Goal: Information Seeking & Learning: Learn about a topic

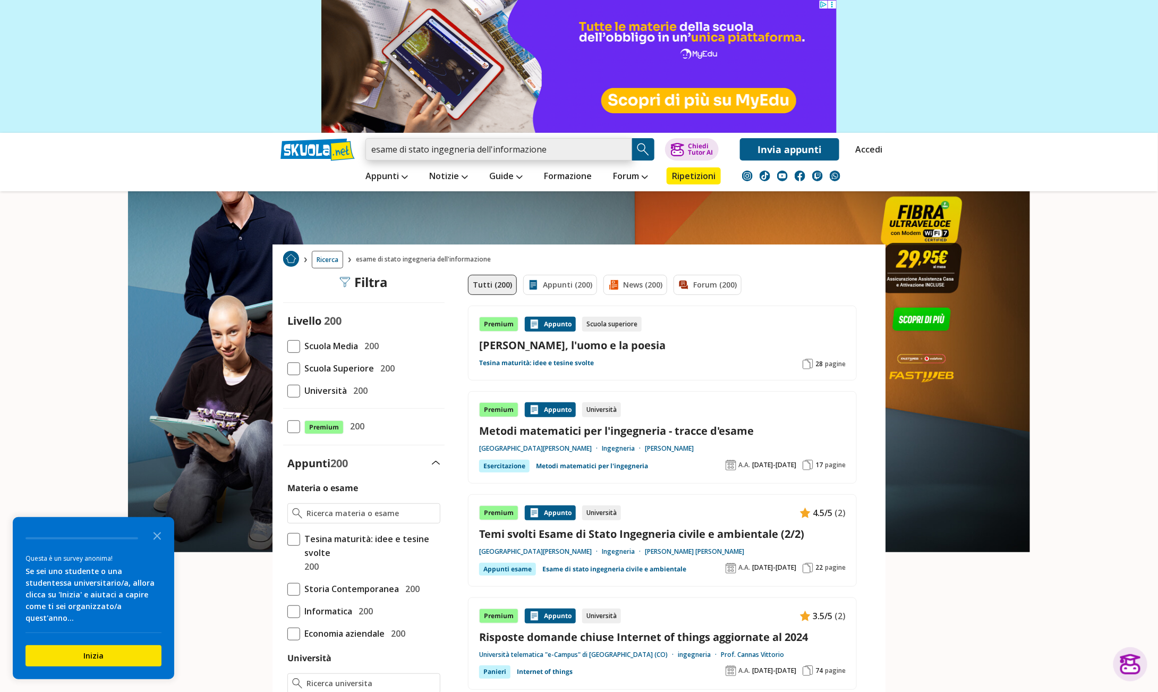
drag, startPoint x: 431, startPoint y: 150, endPoint x: 345, endPoint y: 144, distance: 86.8
click at [345, 144] on div "esame di stato ingegneria dell'informazione Trova un tutor esperto su questo ar…" at bounding box center [579, 147] width 613 height 28
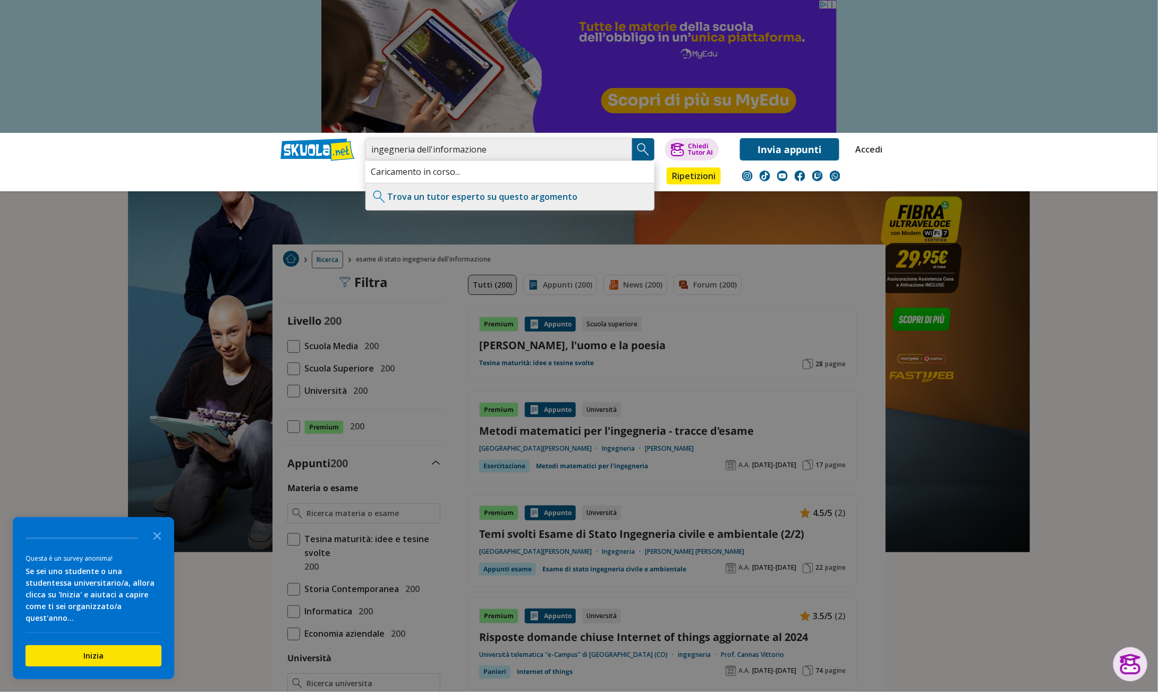
type input "ingegneria dell'informazione"
click at [644, 146] on img "Search Button" at bounding box center [643, 149] width 16 height 16
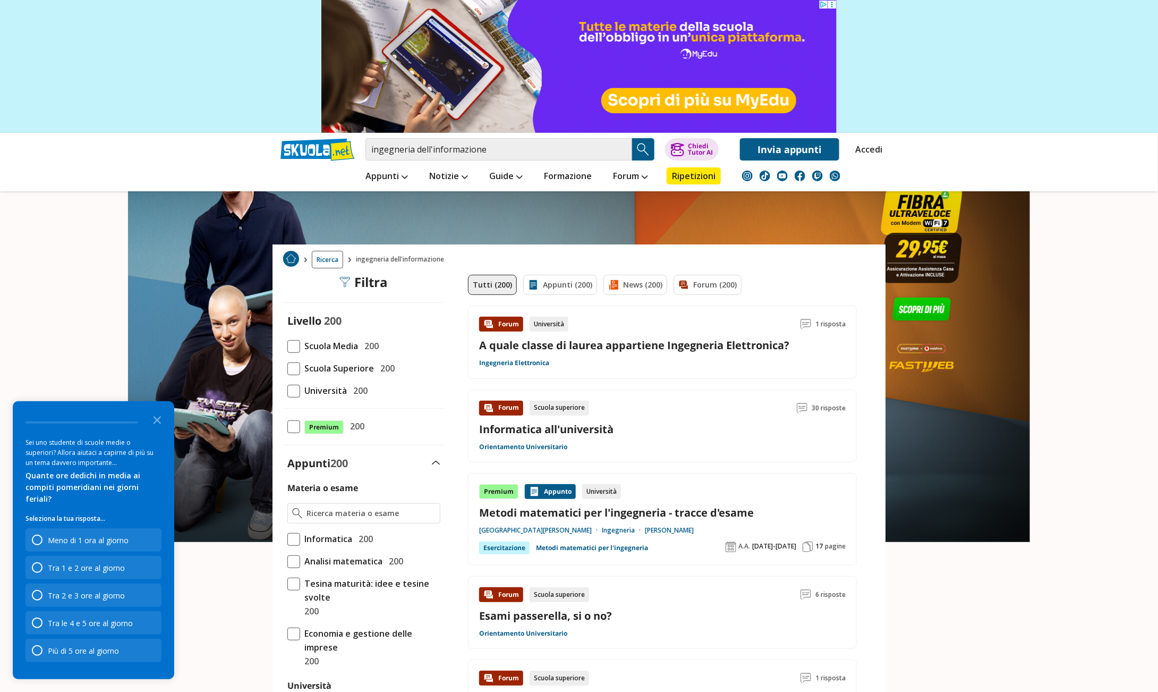
click at [520, 135] on div "ingegneria dell'informazione Trova un tutor esperto su questo argomento Chiedi …" at bounding box center [579, 147] width 613 height 28
drag, startPoint x: 516, startPoint y: 144, endPoint x: 363, endPoint y: 141, distance: 152.5
click at [363, 141] on div "ingegneria dell'informazione Trova un tutor esperto su questo argomento Chiedi …" at bounding box center [579, 147] width 613 height 28
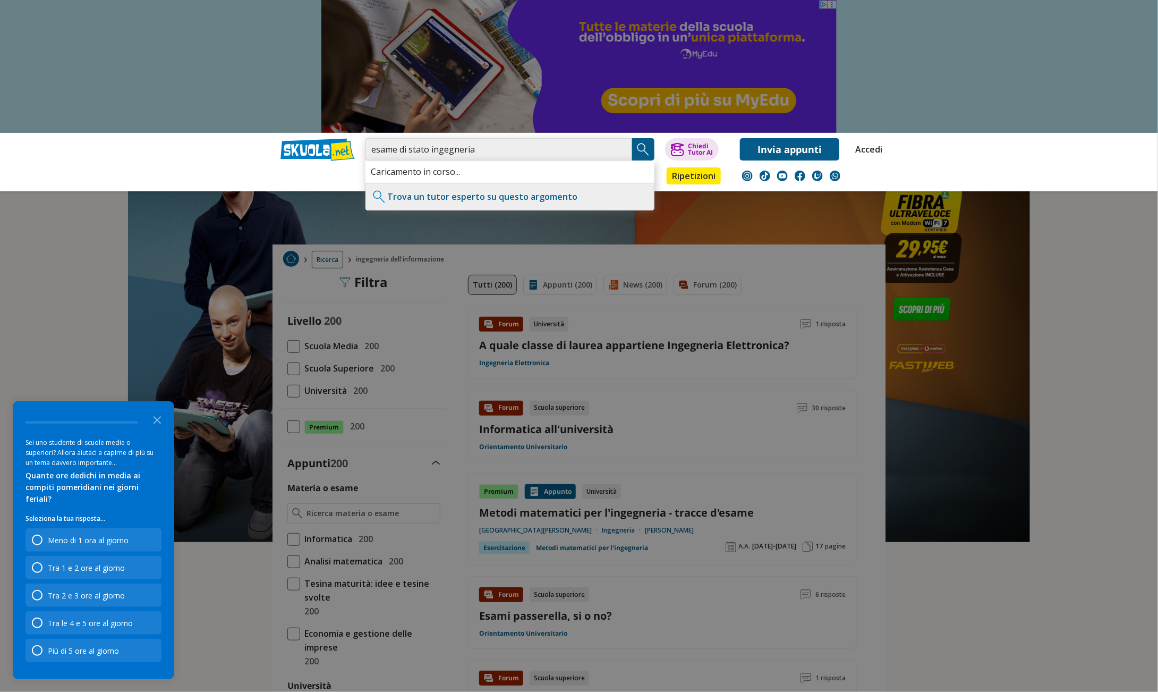
type input "esame di stato ingegneria"
click at [644, 147] on img "Search Button" at bounding box center [643, 149] width 16 height 16
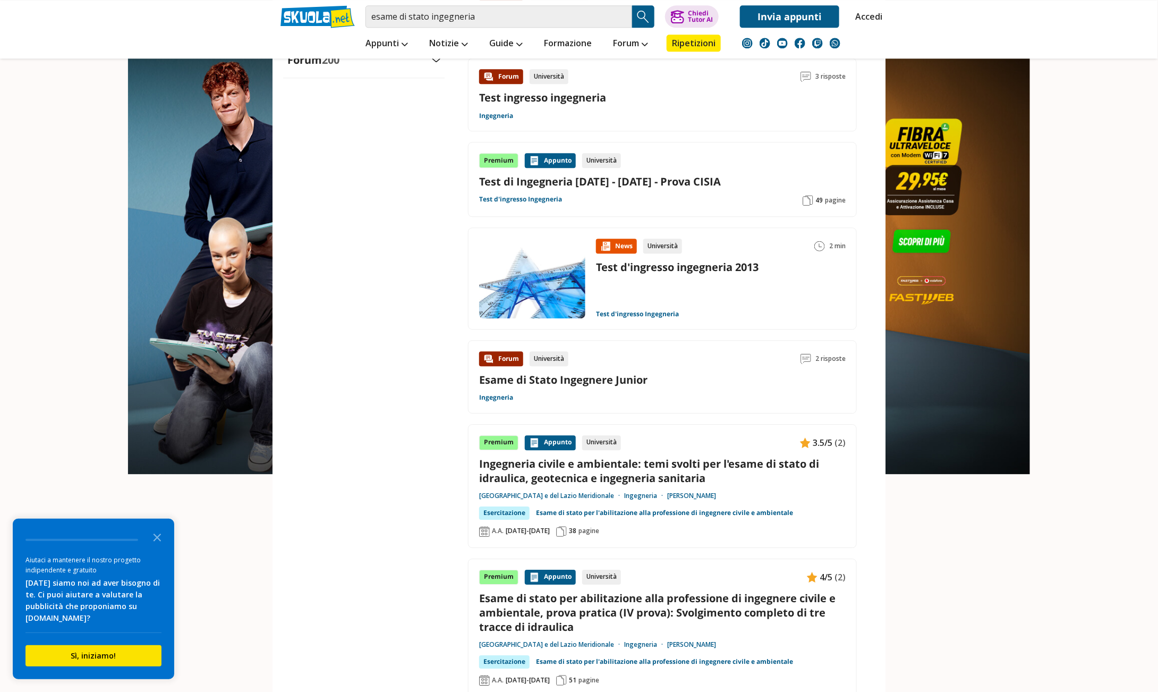
scroll to position [1328, 0]
